Goal: Navigation & Orientation: Find specific page/section

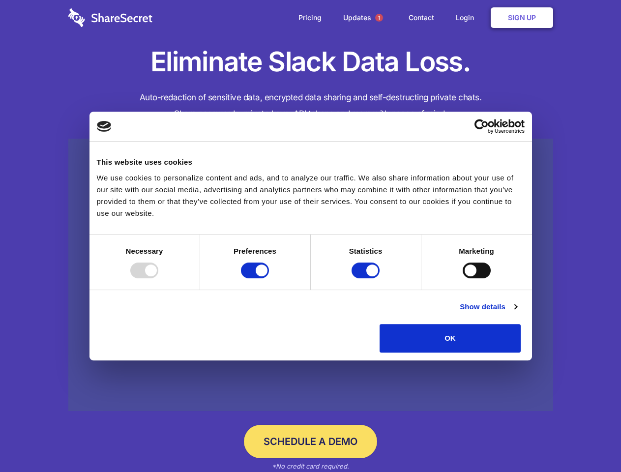
click at [158, 278] on div at bounding box center [144, 271] width 28 height 16
click at [269, 278] on input "Preferences" at bounding box center [255, 271] width 28 height 16
checkbox input "false"
click at [367, 278] on input "Statistics" at bounding box center [366, 271] width 28 height 16
checkbox input "false"
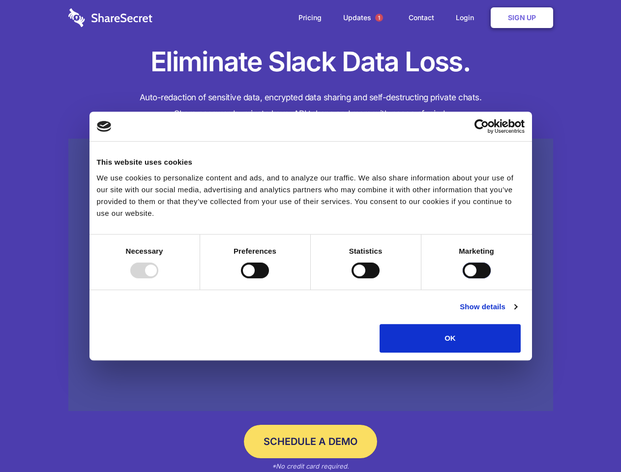
click at [463, 278] on input "Marketing" at bounding box center [477, 271] width 28 height 16
checkbox input "true"
click at [517, 313] on link "Show details" at bounding box center [488, 307] width 57 height 12
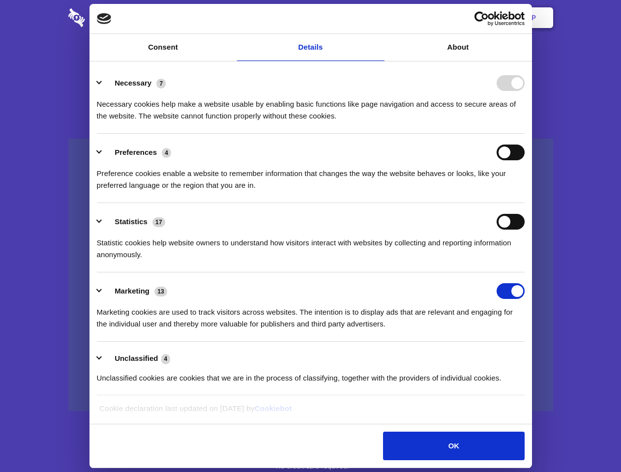
click at [525, 134] on li "Necessary 7 Necessary cookies help make a website usable by enabling basic func…" at bounding box center [311, 98] width 428 height 69
click at [379, 18] on span "1" at bounding box center [379, 18] width 8 height 8
